Goal: Task Accomplishment & Management: Complete application form

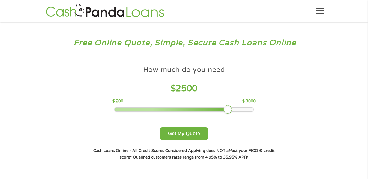
click at [253, 109] on div at bounding box center [183, 110] width 139 height 4
drag, startPoint x: 226, startPoint y: 107, endPoint x: 250, endPoint y: 107, distance: 24.5
click at [250, 107] on div at bounding box center [247, 109] width 9 height 9
drag, startPoint x: 247, startPoint y: 108, endPoint x: 252, endPoint y: 108, distance: 5.4
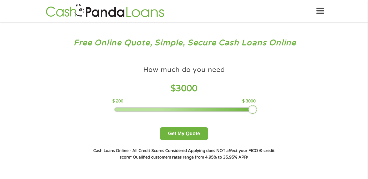
click at [252, 108] on div at bounding box center [252, 109] width 9 height 9
click at [181, 133] on button "Get My Quote" at bounding box center [184, 133] width 48 height 13
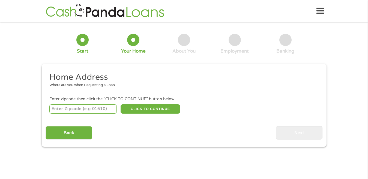
scroll to position [2, 0]
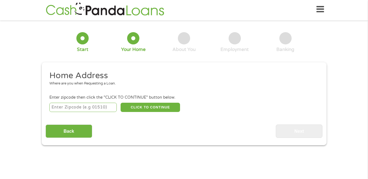
click at [76, 109] on input "number" at bounding box center [82, 107] width 67 height 9
type input "16631"
select select "Pennsylvania"
click at [135, 104] on button "CLICK TO CONTINUE" at bounding box center [149, 107] width 59 height 9
type input "16631"
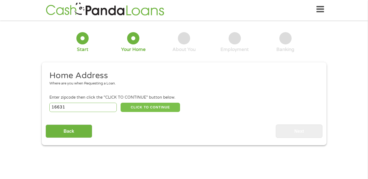
type input "Curryville"
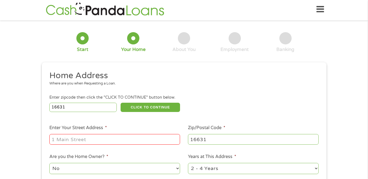
click at [57, 139] on input "Enter Your Street Address *" at bounding box center [114, 139] width 130 height 10
type input "PO Box 65"
click at [57, 168] on select "No Yes" at bounding box center [114, 168] width 130 height 11
select select "yes"
click at [49, 163] on select "No Yes" at bounding box center [114, 168] width 130 height 11
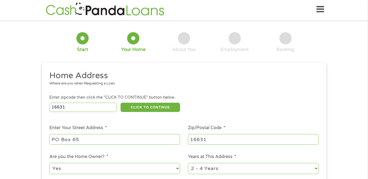
click at [205, 141] on input "16631" at bounding box center [253, 139] width 130 height 10
click at [205, 170] on select "1 Year or less 1 - 2 Years 2 - 4 Years Over 4 Years" at bounding box center [253, 168] width 130 height 11
select select "60months"
click at [188, 163] on select "1 Year or less 1 - 2 Years 2 - 4 Years Over 4 Years" at bounding box center [253, 168] width 130 height 11
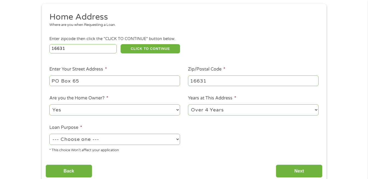
scroll to position [98, 0]
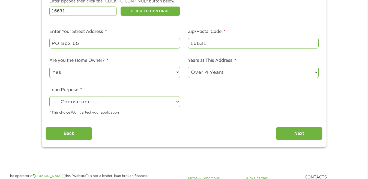
click at [68, 104] on select "--- Choose one --- Pay Bills Debt Consolidation Home Improvement Major Purchase…" at bounding box center [114, 101] width 130 height 11
select select "other"
click at [49, 96] on select "--- Choose one --- Pay Bills Debt Consolidation Home Improvement Major Purchase…" at bounding box center [114, 101] width 130 height 11
click at [285, 132] on input "Next" at bounding box center [298, 133] width 47 height 13
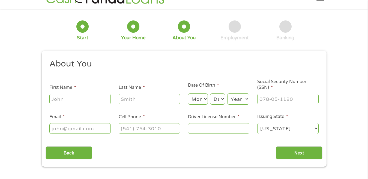
scroll to position [0, 0]
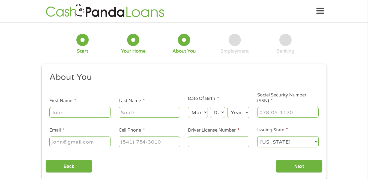
type input "Orville"
type input "Sollenberger"
type input "ogsbigben12@gmail.com"
type input "(814) 793-2750"
click at [201, 110] on select "Month 1 2 3 4 5 6 7 8 9 10 11 12" at bounding box center [198, 112] width 20 height 11
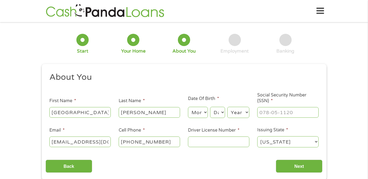
select select "9"
click at [188, 107] on select "Month 1 2 3 4 5 6 7 8 9 10 11 12" at bounding box center [198, 112] width 20 height 11
click at [213, 111] on select "Day 1 2 3 4 5 6 7 8 9 10 11 12 13 14 15 16 17 18 19 20 21 22 23 24 25 26 27 28 …" at bounding box center [217, 112] width 15 height 11
select select "25"
click at [210, 107] on select "Day 1 2 3 4 5 6 7 8 9 10 11 12 13 14 15 16 17 18 19 20 21 22 23 24 25 26 27 28 …" at bounding box center [217, 112] width 15 height 11
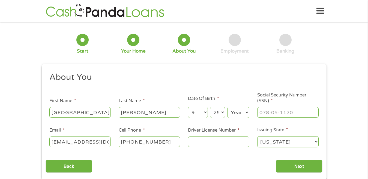
click at [236, 112] on select "Year 2007 2006 2005 2004 2003 2002 2001 2000 1999 1998 1997 1996 1995 1994 1993…" at bounding box center [238, 112] width 22 height 11
select select "1950"
click at [227, 107] on select "Year 2007 2006 2005 2004 2003 2002 2001 2000 1999 1998 1997 1996 1995 1994 1993…" at bounding box center [238, 112] width 22 height 11
click at [259, 113] on input "___-__-____" at bounding box center [287, 112] width 61 height 10
type input "205-42-0121"
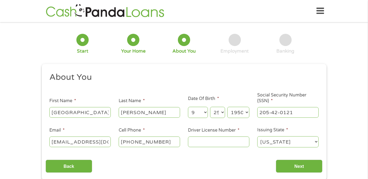
click at [315, 142] on select "Alabama Alaska Arizona Arkansas California Colorado Connecticut Delaware Distri…" at bounding box center [287, 141] width 61 height 11
click at [257, 136] on select "Alabama Alaska Arizona Arkansas California Colorado Connecticut Delaware Distri…" at bounding box center [287, 141] width 61 height 11
click at [191, 143] on input "Driver License Number *" at bounding box center [218, 141] width 61 height 10
type input "15022738"
click at [304, 164] on input "Next" at bounding box center [298, 166] width 47 height 13
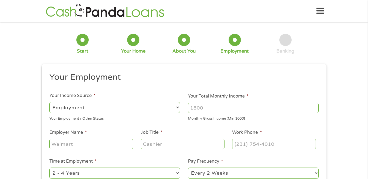
scroll to position [2, 0]
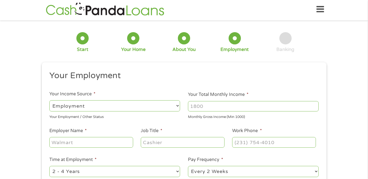
click at [61, 104] on select "--- Choose one --- Employment Self Employed Benefits" at bounding box center [114, 105] width 130 height 11
click at [52, 88] on ul "Your Employment Your Income Source * --- Choose one --- Employment Self Employe…" at bounding box center [183, 140] width 277 height 141
click at [195, 108] on input "Your Total Monthly Income *" at bounding box center [253, 106] width 130 height 10
type input "2300"
click at [57, 104] on select "--- Choose one --- Employment Self Employed Benefits" at bounding box center [114, 105] width 130 height 11
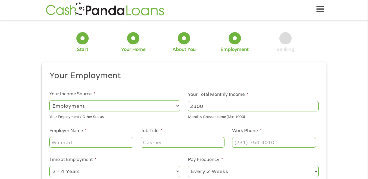
select select "benefits"
click at [49, 100] on select "--- Choose one --- Employment Self Employed Benefits" at bounding box center [114, 105] width 130 height 11
type input "Other"
type input "(814) 793-2750"
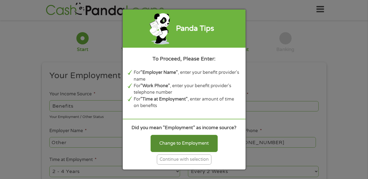
click at [178, 142] on div "Change to Employment" at bounding box center [183, 143] width 67 height 17
select select "fullTime"
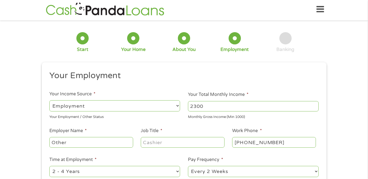
click at [147, 145] on input "Job Title *" at bounding box center [182, 142] width 83 height 10
click at [147, 113] on div "Your Employment / Other Status" at bounding box center [114, 116] width 130 height 7
click at [160, 142] on input "Farme" at bounding box center [182, 142] width 83 height 10
type input "Farmer"
click at [203, 171] on select "--- Choose one --- Every 2 Weeks Every Week Monthly Semi-Monthly" at bounding box center [253, 171] width 130 height 11
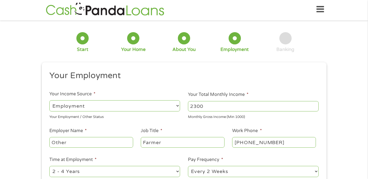
select select "monthly"
click at [188, 166] on select "--- Choose one --- Every 2 Weeks Every Week Monthly Semi-Monthly" at bounding box center [253, 171] width 130 height 11
click at [56, 106] on select "--- Choose one --- Employment Self Employed Benefits" at bounding box center [114, 105] width 130 height 11
select select "selfEmployed"
click at [49, 100] on select "--- Choose one --- Employment Self Employed Benefits" at bounding box center [114, 105] width 130 height 11
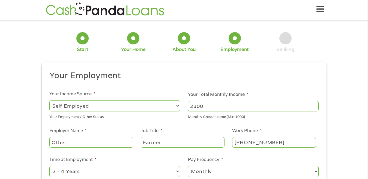
click at [60, 141] on input "Other" at bounding box center [90, 142] width 83 height 10
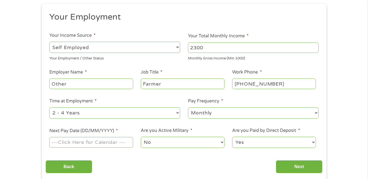
scroll to position [74, 0]
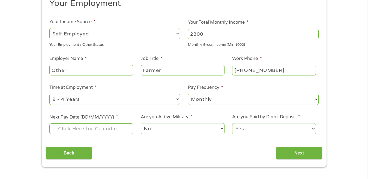
click at [92, 33] on select "--- Choose one --- Employment Self Employed Benefits" at bounding box center [114, 33] width 130 height 11
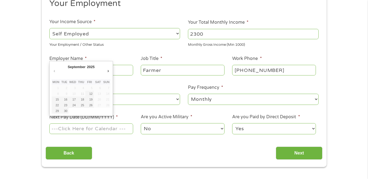
click at [62, 129] on input "Next Pay Date (DD/MM/YYYY) *" at bounding box center [90, 128] width 83 height 10
type input "29/09/2025"
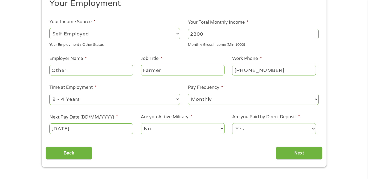
click at [150, 128] on select "No Yes" at bounding box center [182, 128] width 83 height 11
click at [150, 134] on div "No Yes" at bounding box center [182, 128] width 83 height 13
click at [240, 129] on select "Yes No" at bounding box center [273, 128] width 83 height 11
click at [232, 123] on select "Yes No" at bounding box center [273, 128] width 83 height 11
click at [74, 69] on input "Other" at bounding box center [90, 70] width 83 height 10
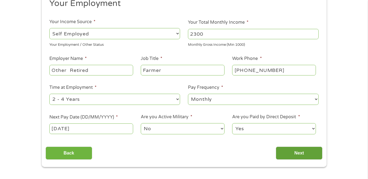
type input "Other Retired"
click at [292, 150] on input "Next" at bounding box center [298, 153] width 47 height 13
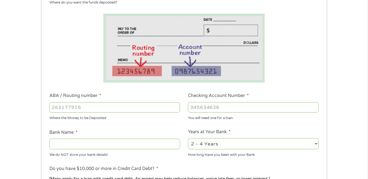
scroll to position [103, 0]
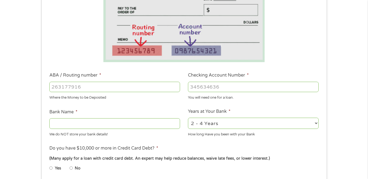
click at [54, 88] on input "ABA / Routing number *" at bounding box center [114, 87] width 130 height 10
type input "031309123"
type input "BRANCH BANKING TRUST COMPANY"
type input "031309123"
click at [192, 88] on input "Checking Account Number *" at bounding box center [253, 87] width 130 height 10
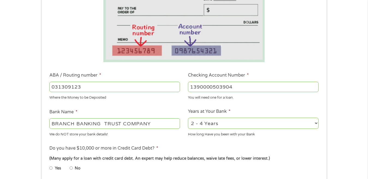
type input "1390000503904"
click at [199, 126] on select "2 - 4 Years 6 - 12 Months 1 - 2 Years Over 4 Years" at bounding box center [253, 123] width 130 height 11
select select "60months"
click at [188, 118] on select "2 - 4 Years 6 - 12 Months 1 - 2 Years Over 4 Years" at bounding box center [253, 123] width 130 height 11
click at [71, 168] on input "No" at bounding box center [70, 168] width 3 height 9
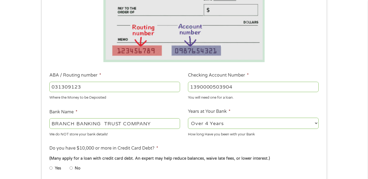
radio input "true"
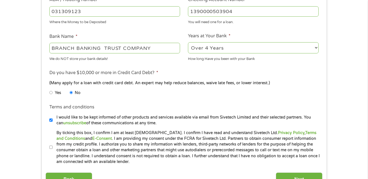
scroll to position [192, 0]
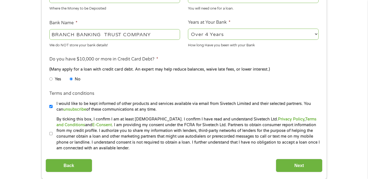
click at [51, 132] on input "By ticking this box, I confirm I am at least 18 years old. I confirm I have rea…" at bounding box center [50, 133] width 3 height 9
checkbox input "true"
click at [300, 164] on input "Next" at bounding box center [298, 165] width 47 height 13
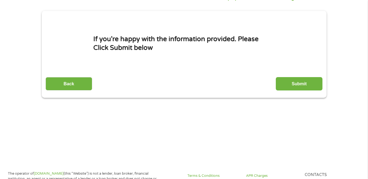
scroll to position [0, 0]
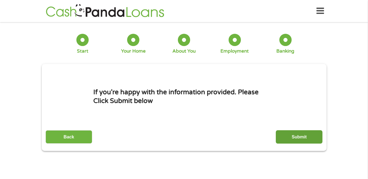
click at [307, 135] on input "Submit" at bounding box center [298, 136] width 47 height 13
